Goal: Task Accomplishment & Management: Use online tool/utility

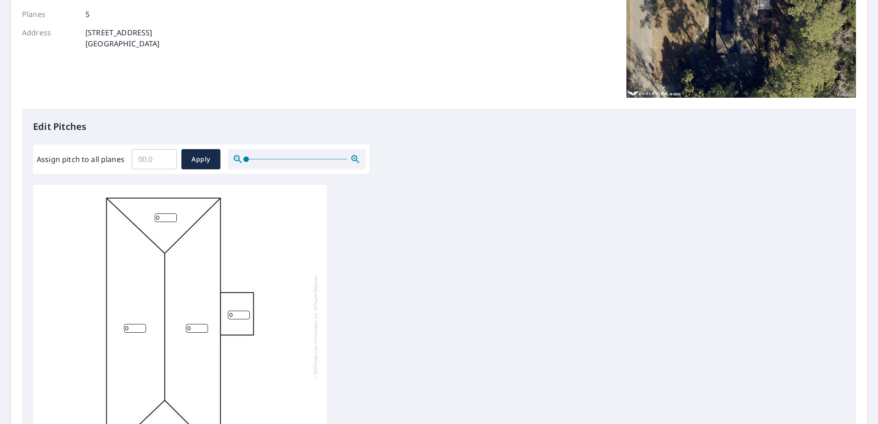
scroll to position [9, 0]
click at [245, 311] on input "1" at bounding box center [239, 315] width 22 height 9
click at [245, 311] on input "2" at bounding box center [239, 315] width 22 height 9
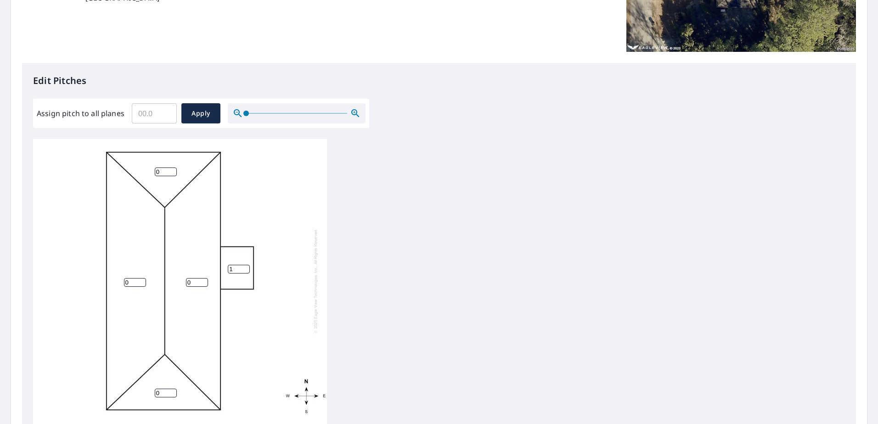
type input "1"
click at [172, 168] on input "1" at bounding box center [166, 172] width 22 height 9
click at [172, 168] on input "2" at bounding box center [166, 172] width 22 height 9
click at [172, 168] on input "3" at bounding box center [166, 172] width 22 height 9
type input "4"
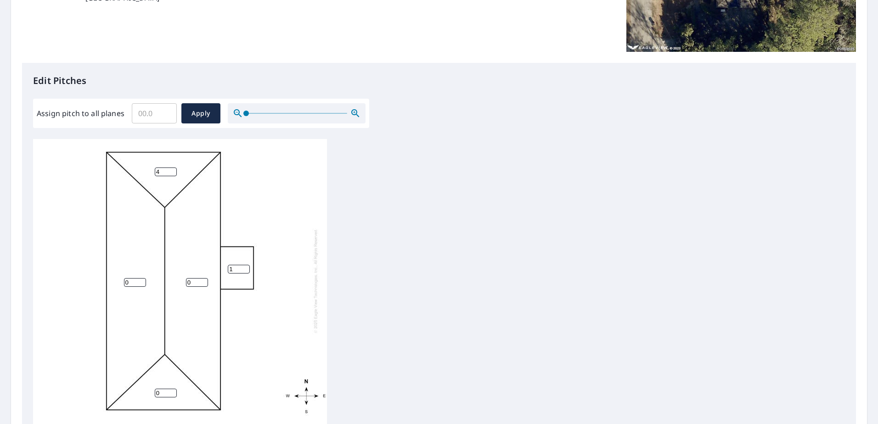
click at [172, 168] on input "4" at bounding box center [166, 172] width 22 height 9
click at [203, 278] on input "1" at bounding box center [197, 282] width 22 height 9
click at [203, 278] on input "2" at bounding box center [197, 282] width 22 height 9
click at [203, 278] on input "3" at bounding box center [197, 282] width 22 height 9
type input "4"
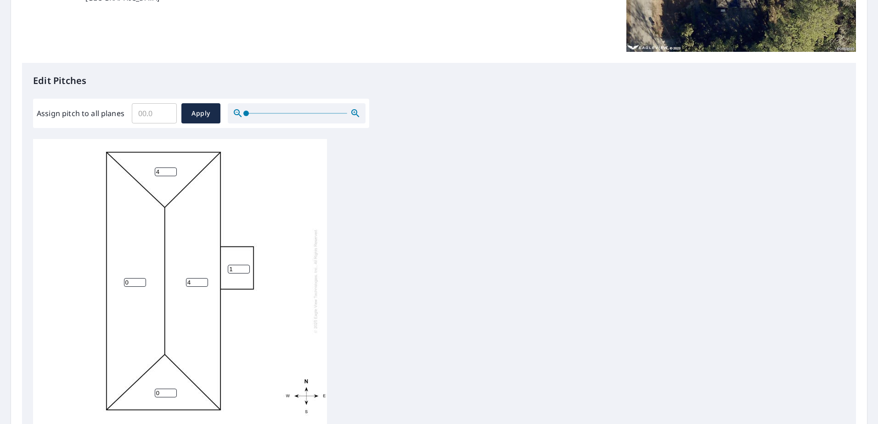
click at [203, 278] on input "4" at bounding box center [197, 282] width 22 height 9
click at [141, 278] on input "1" at bounding box center [135, 282] width 22 height 9
click at [141, 278] on input "2" at bounding box center [135, 282] width 22 height 9
click at [141, 278] on input "3" at bounding box center [135, 282] width 22 height 9
type input "4"
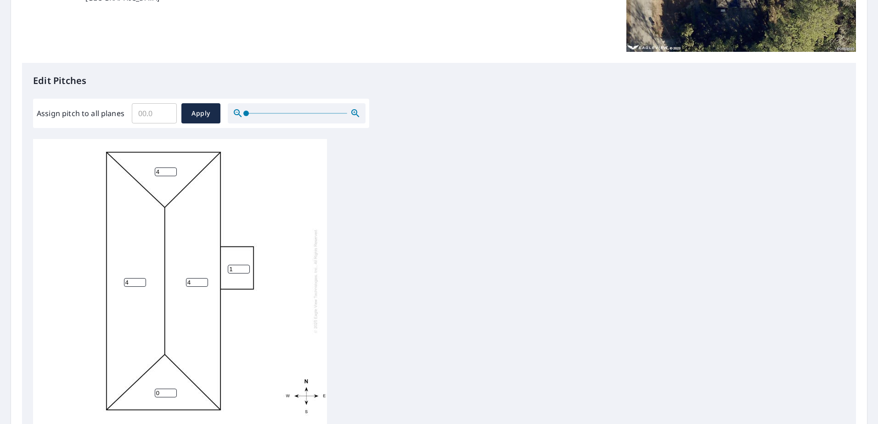
click at [141, 278] on input "4" at bounding box center [135, 282] width 22 height 9
click at [172, 389] on input "1" at bounding box center [166, 393] width 22 height 9
click at [172, 389] on input "2" at bounding box center [166, 393] width 22 height 9
click at [172, 389] on input "3" at bounding box center [166, 393] width 22 height 9
type input "4"
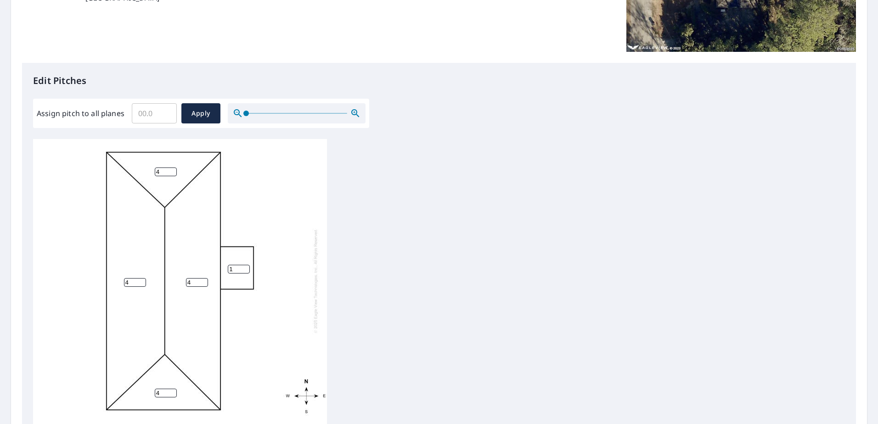
click at [172, 389] on input "4" at bounding box center [166, 393] width 22 height 9
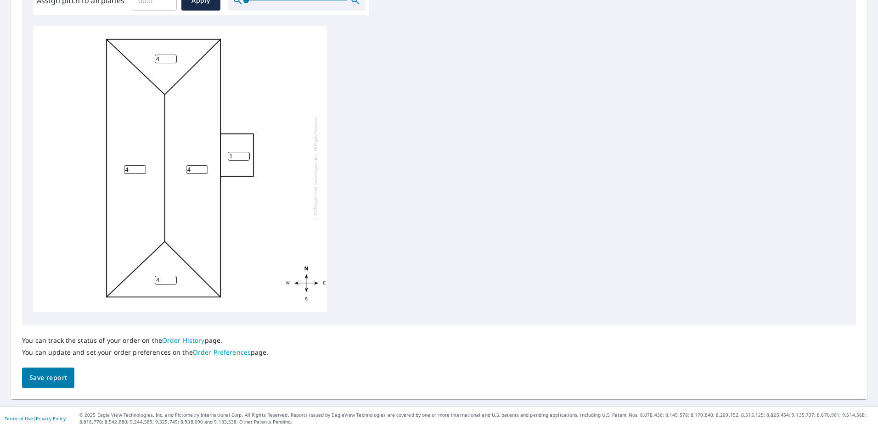
scroll to position [303, 0]
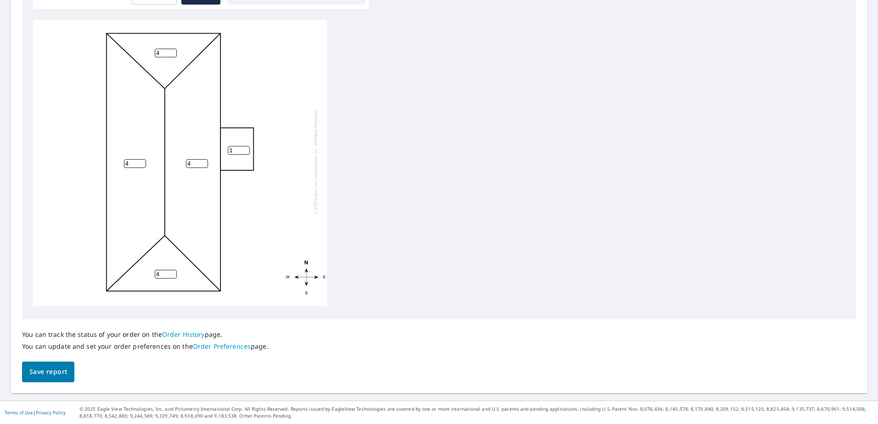
click at [57, 375] on span "Save report" at bounding box center [48, 371] width 38 height 11
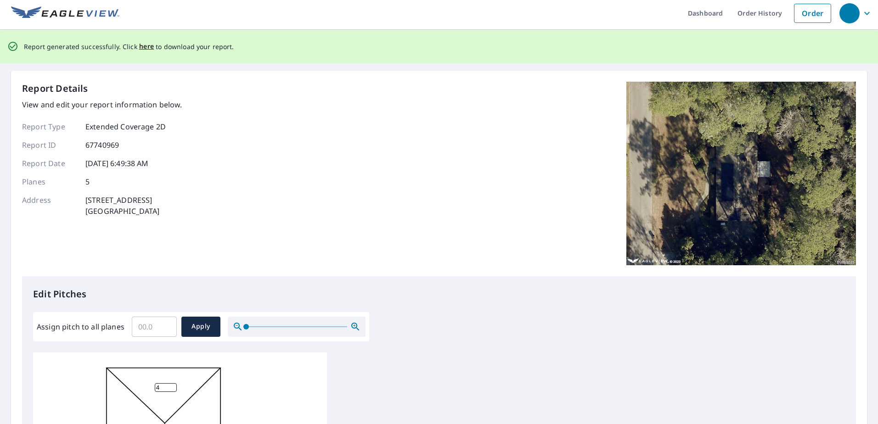
scroll to position [0, 0]
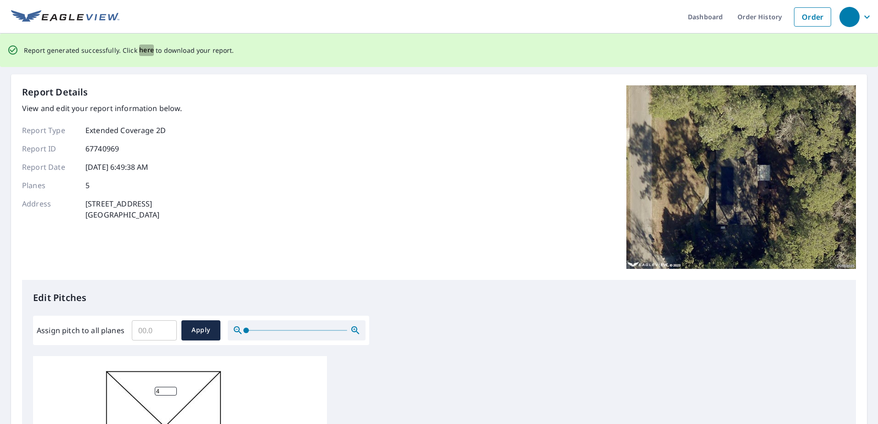
click at [146, 49] on span "here" at bounding box center [146, 50] width 15 height 11
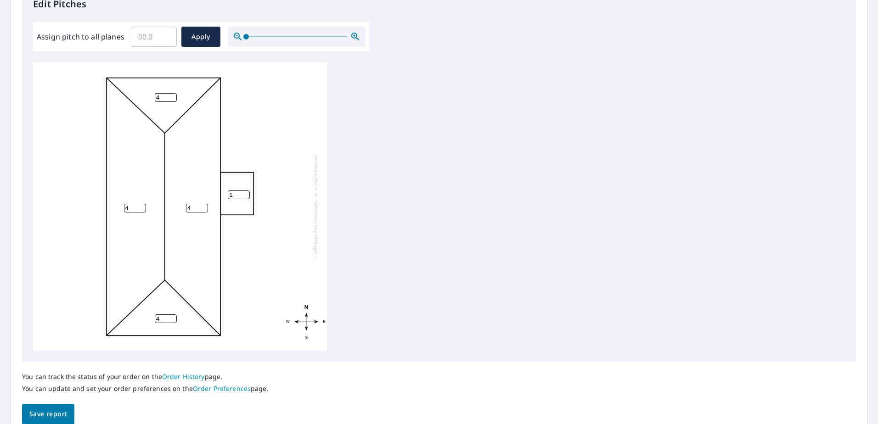
scroll to position [275, 0]
